Goal: Transaction & Acquisition: Purchase product/service

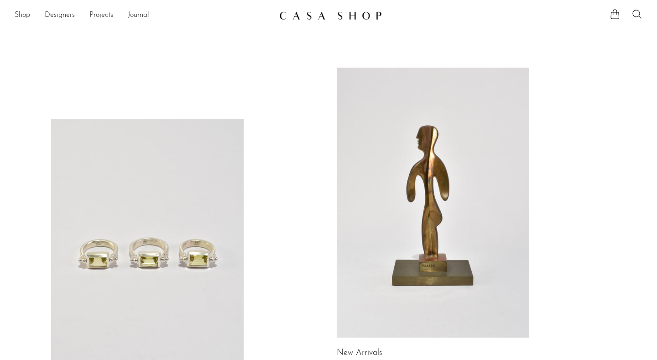
click at [138, 174] on link at bounding box center [147, 254] width 193 height 270
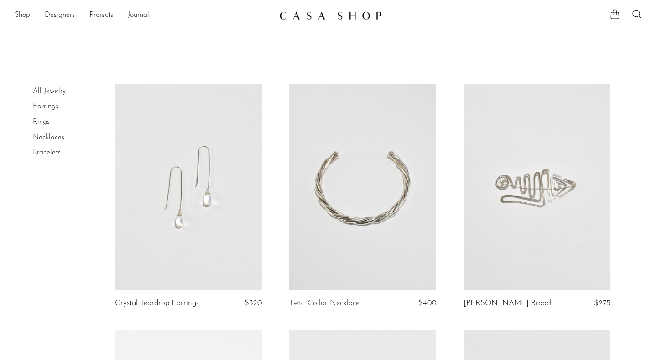
click at [391, 201] on link at bounding box center [362, 187] width 147 height 206
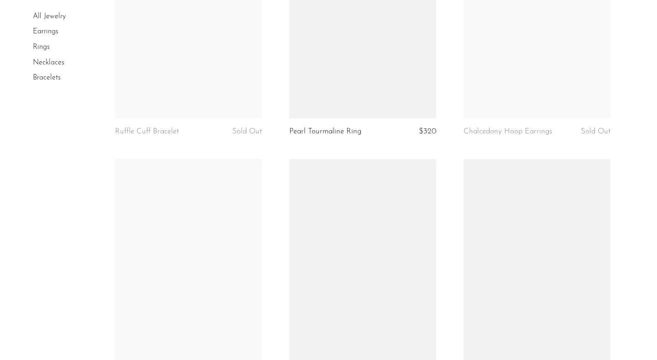
scroll to position [2486, 0]
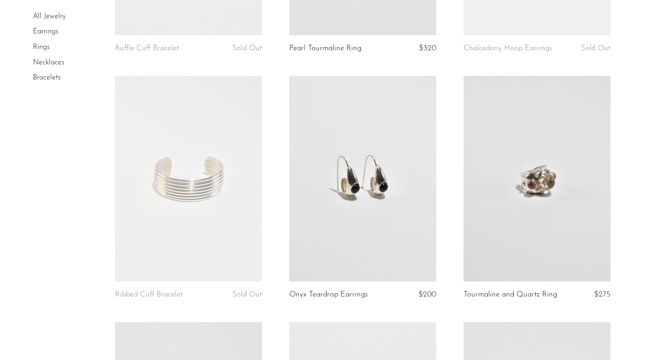
click at [215, 174] on link at bounding box center [188, 179] width 147 height 206
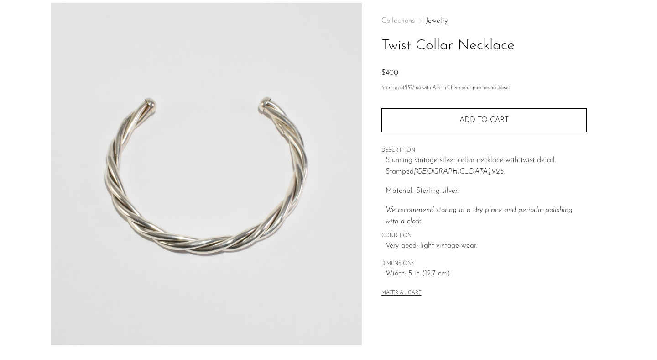
scroll to position [235, 0]
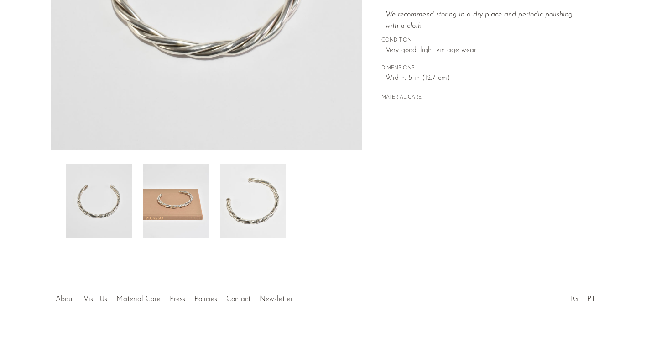
click at [106, 211] on img at bounding box center [99, 200] width 66 height 73
click at [160, 211] on img at bounding box center [176, 200] width 66 height 73
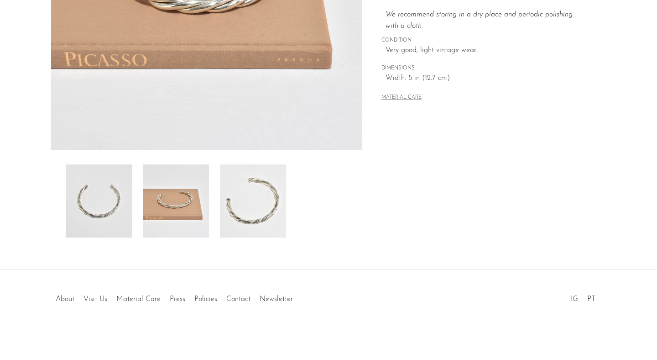
scroll to position [43, 0]
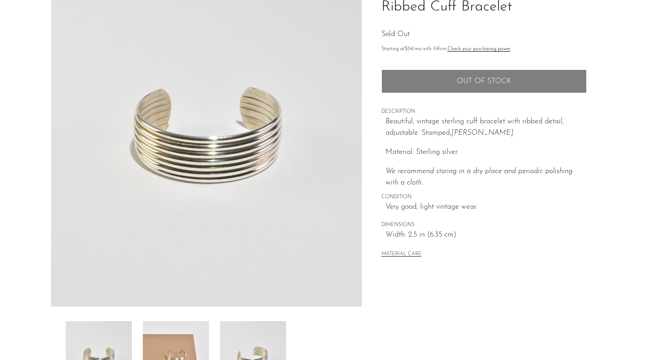
scroll to position [235, 0]
